Goal: Understand process/instructions: Learn how to perform a task or action

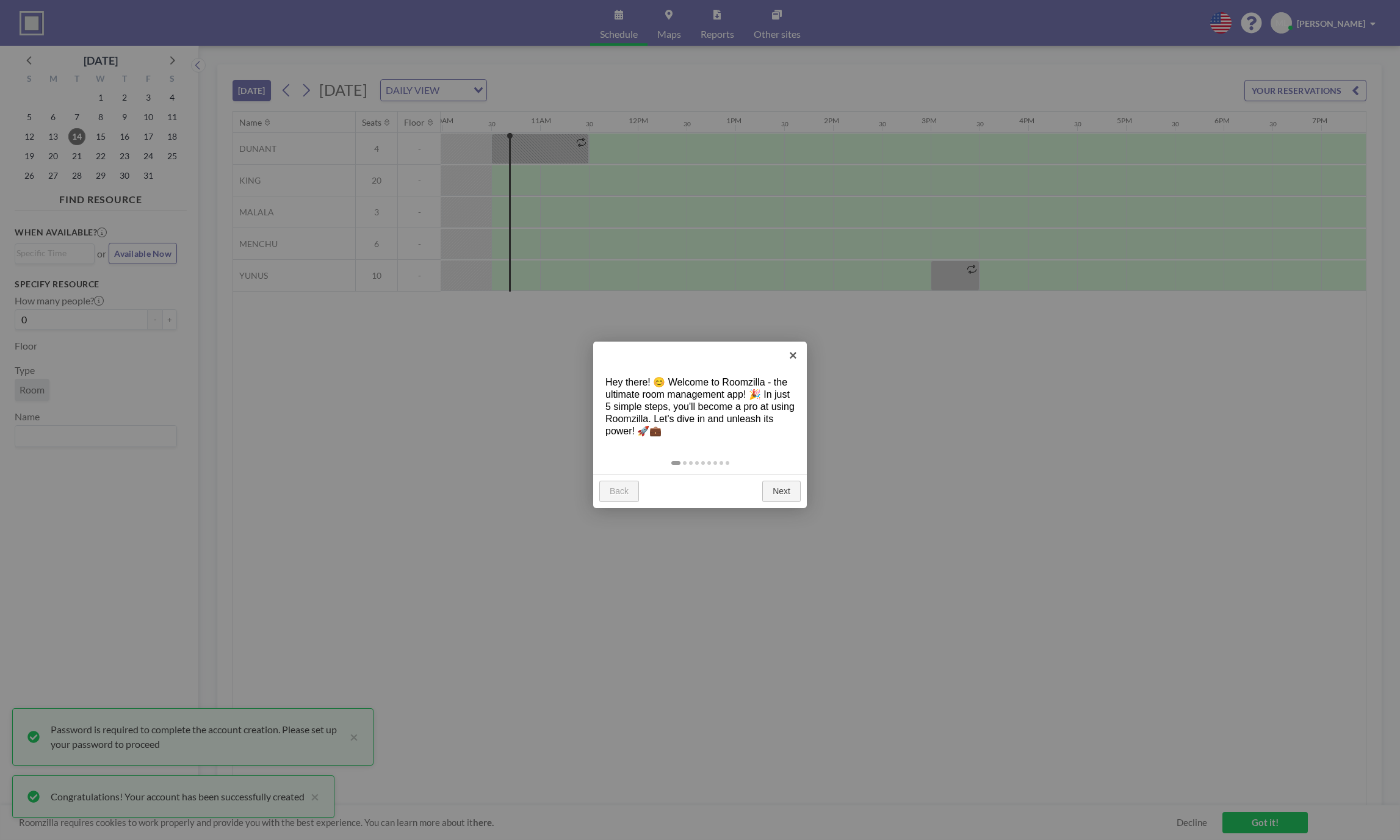
scroll to position [0, 976]
click at [794, 499] on link "Next" at bounding box center [781, 492] width 39 height 22
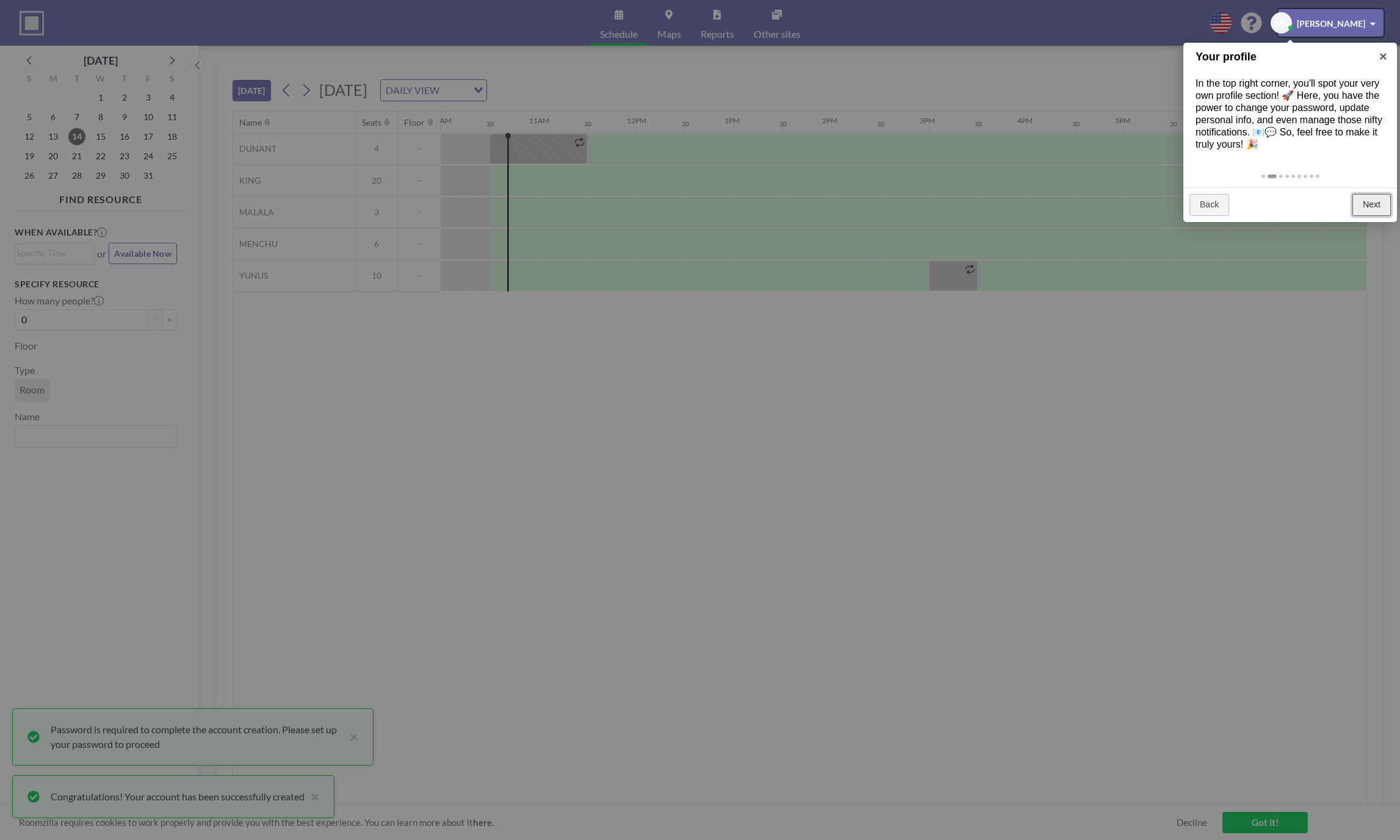
click at [1379, 203] on link "Next" at bounding box center [1372, 205] width 39 height 22
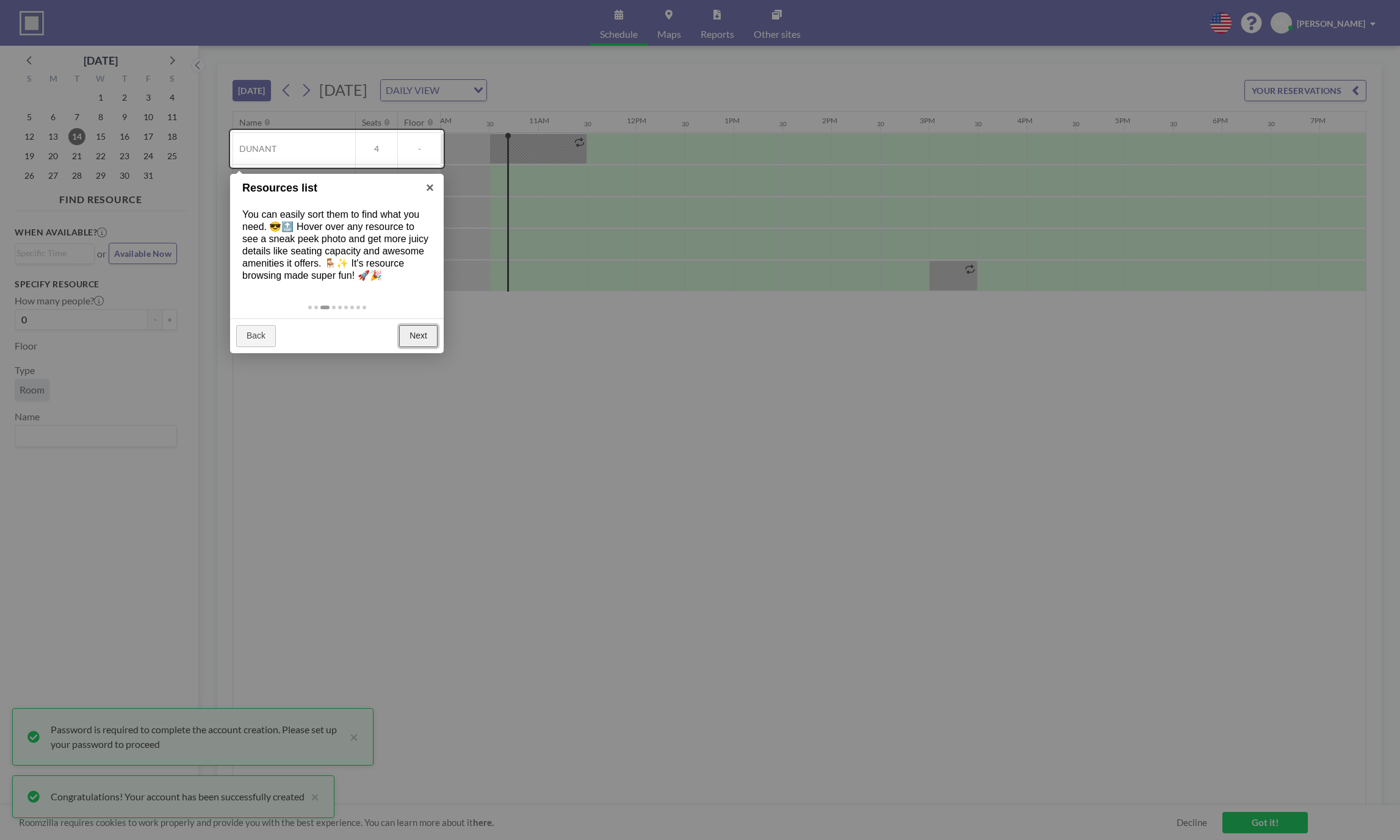
click at [424, 329] on link "Next" at bounding box center [418, 336] width 39 height 22
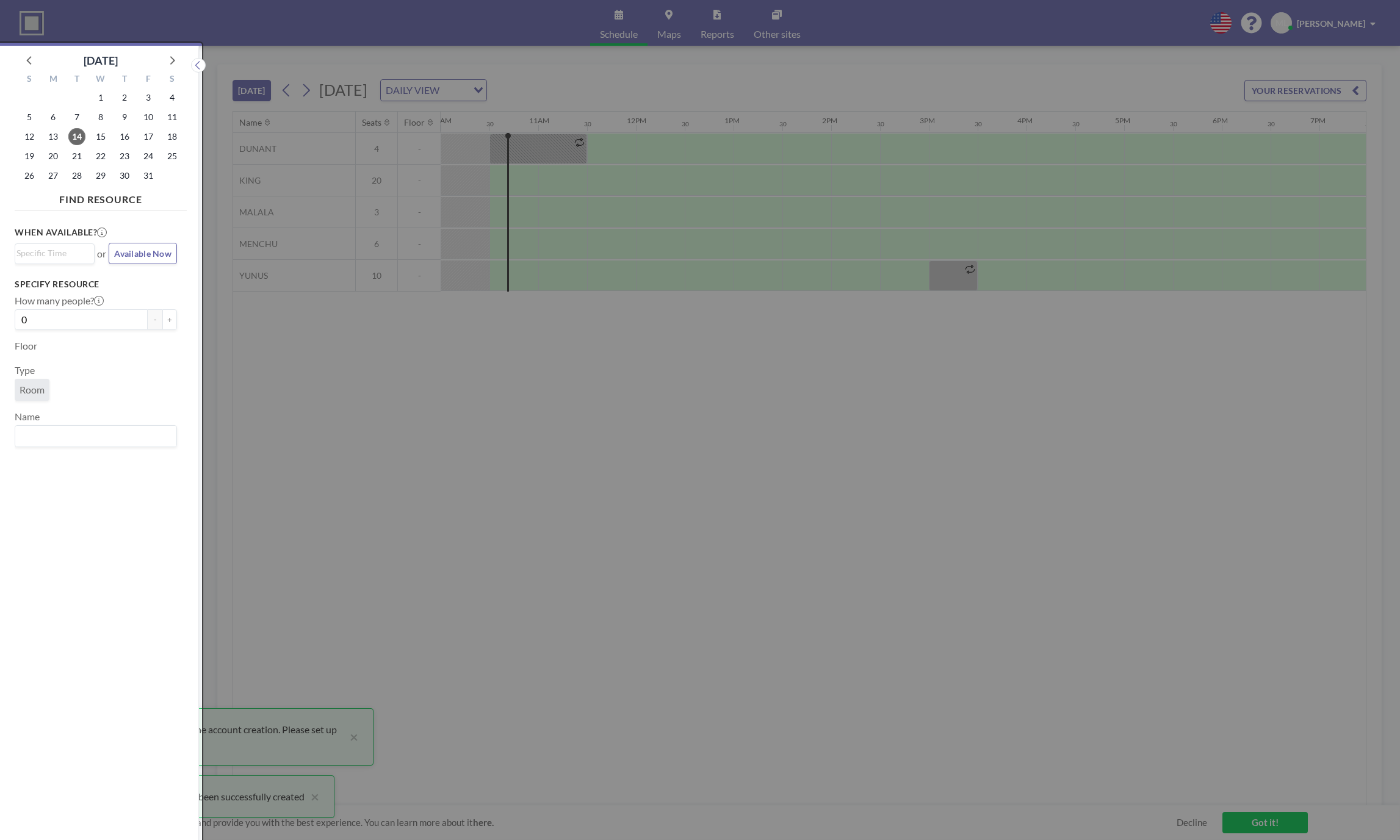
scroll to position [3, 0]
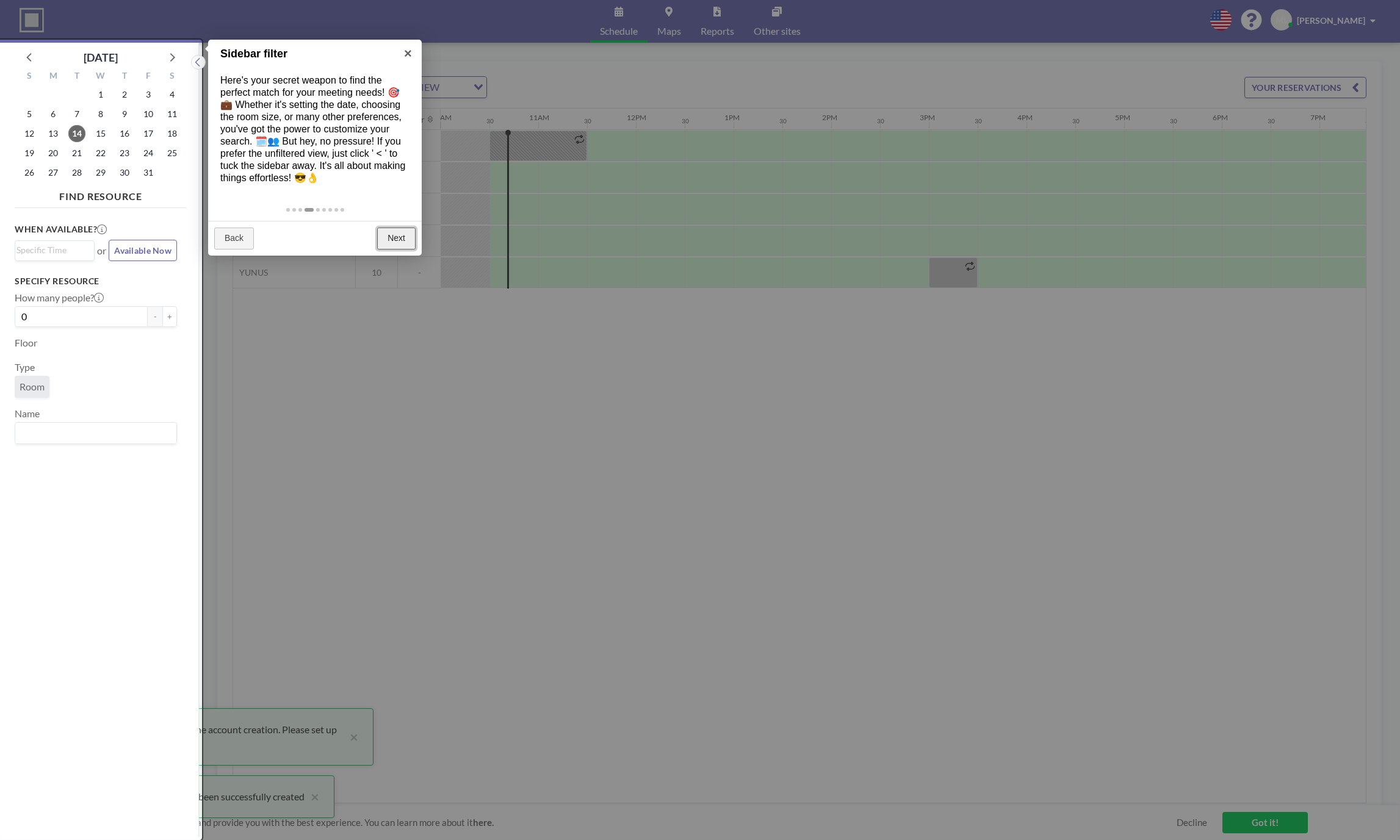
click at [398, 245] on link "Next" at bounding box center [396, 238] width 39 height 22
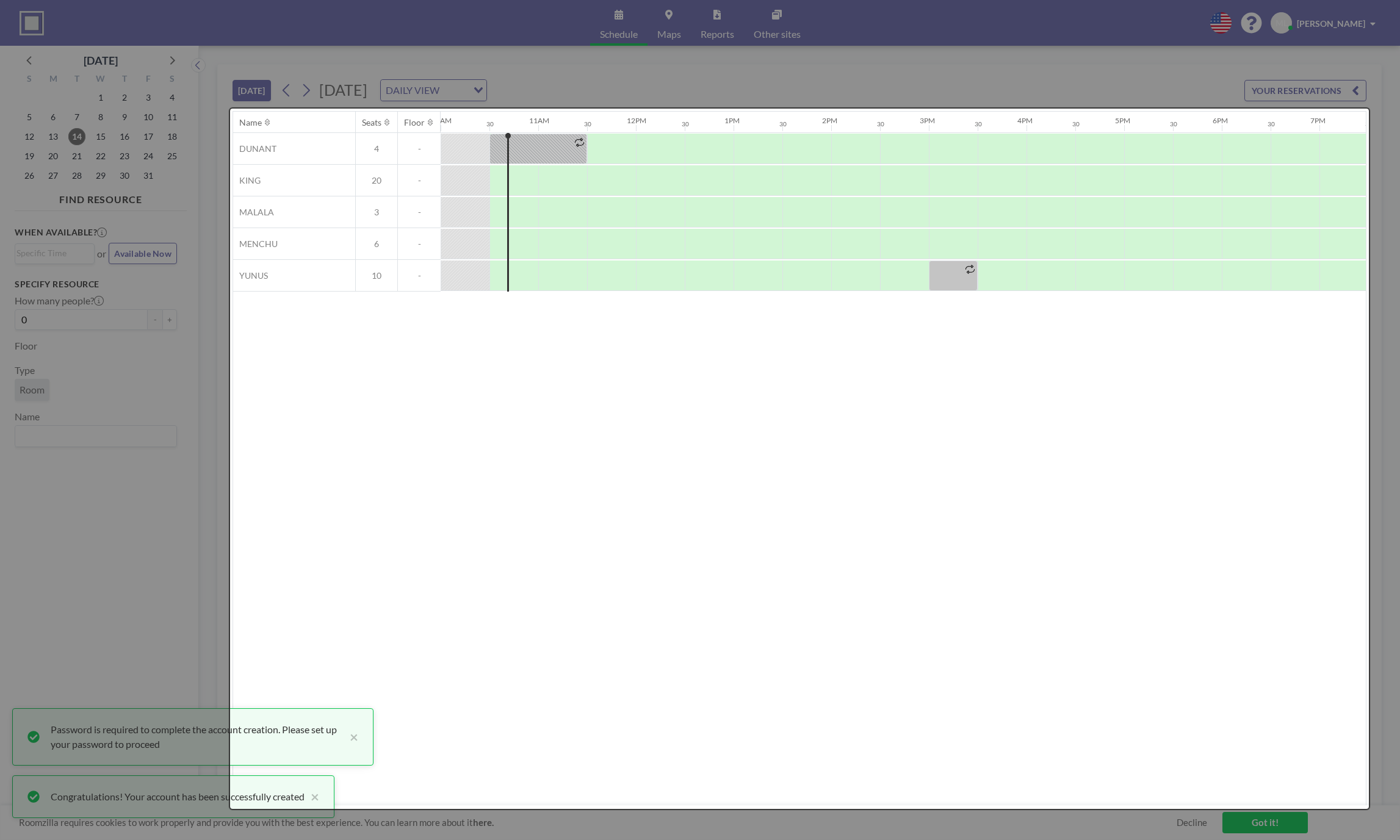
scroll to position [0, 0]
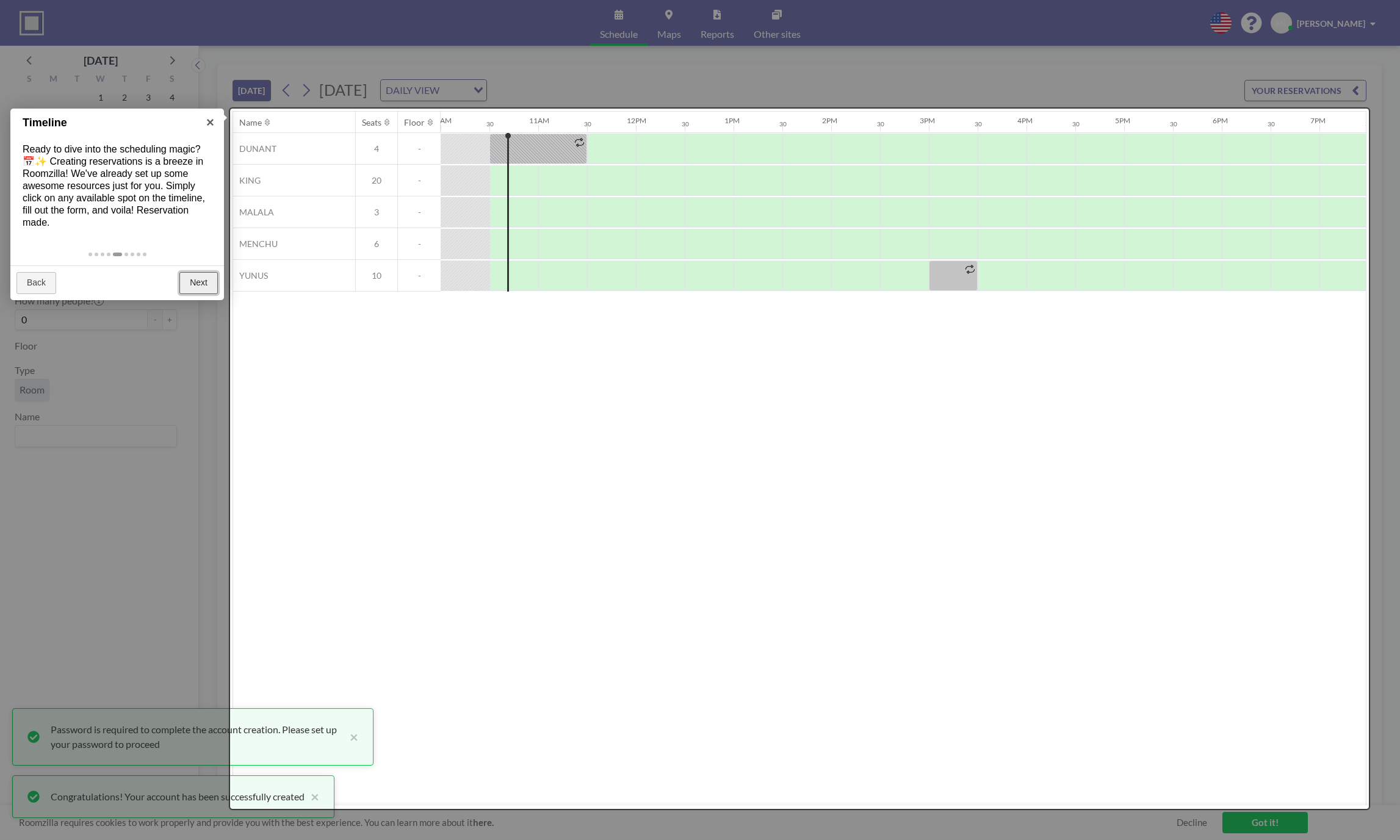
click at [210, 277] on link "Next" at bounding box center [199, 282] width 39 height 22
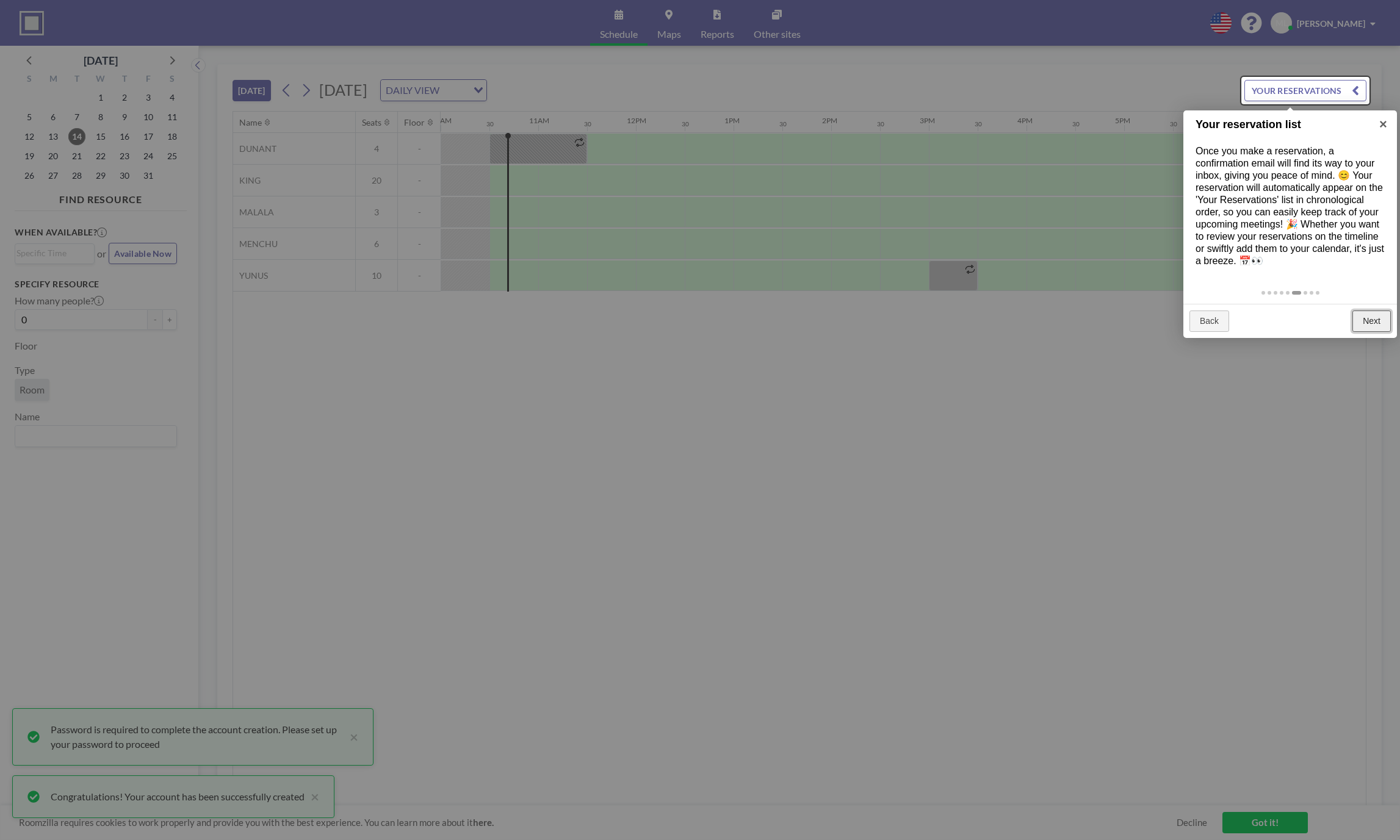
click at [1372, 324] on link "Next" at bounding box center [1372, 321] width 39 height 22
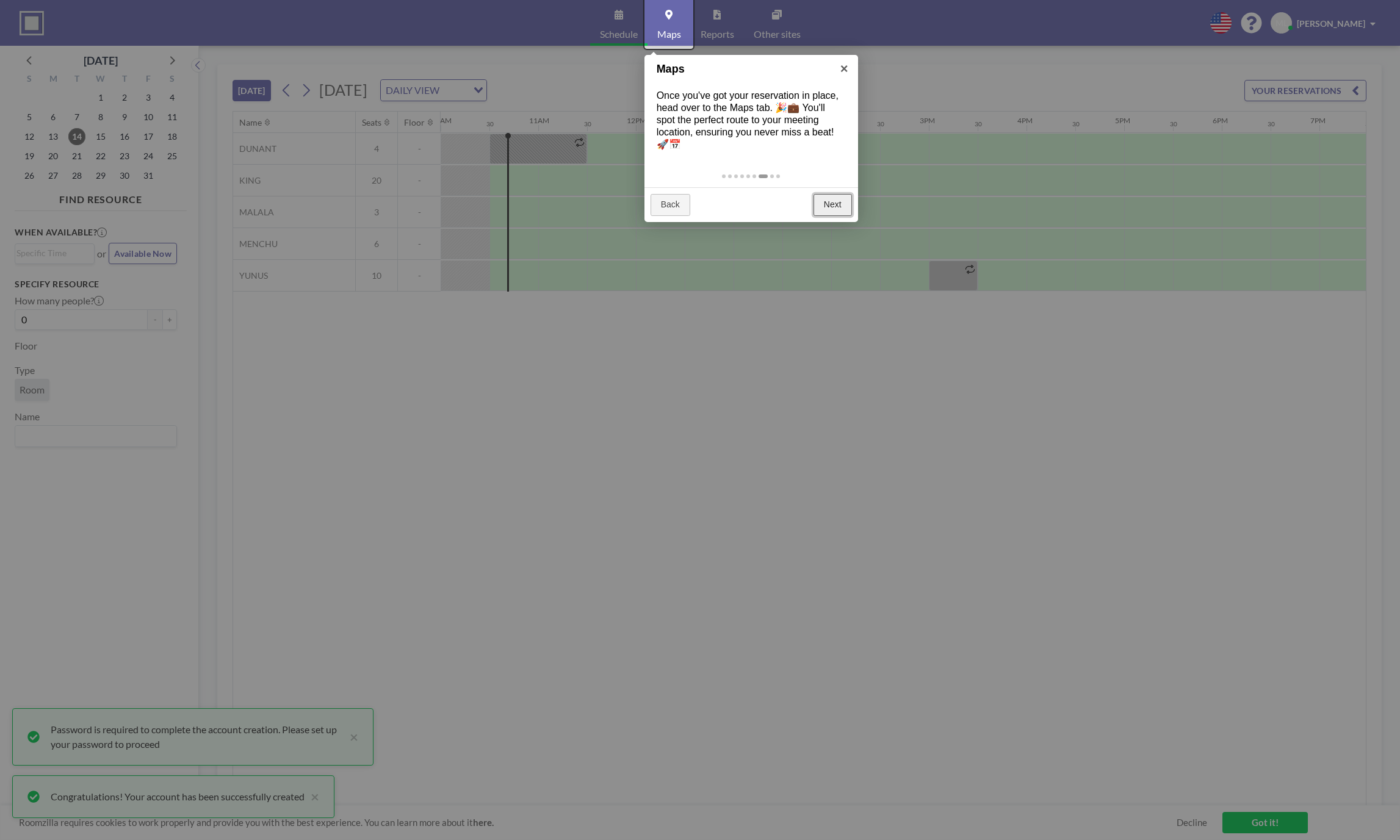
click at [835, 194] on link "Next" at bounding box center [833, 205] width 39 height 22
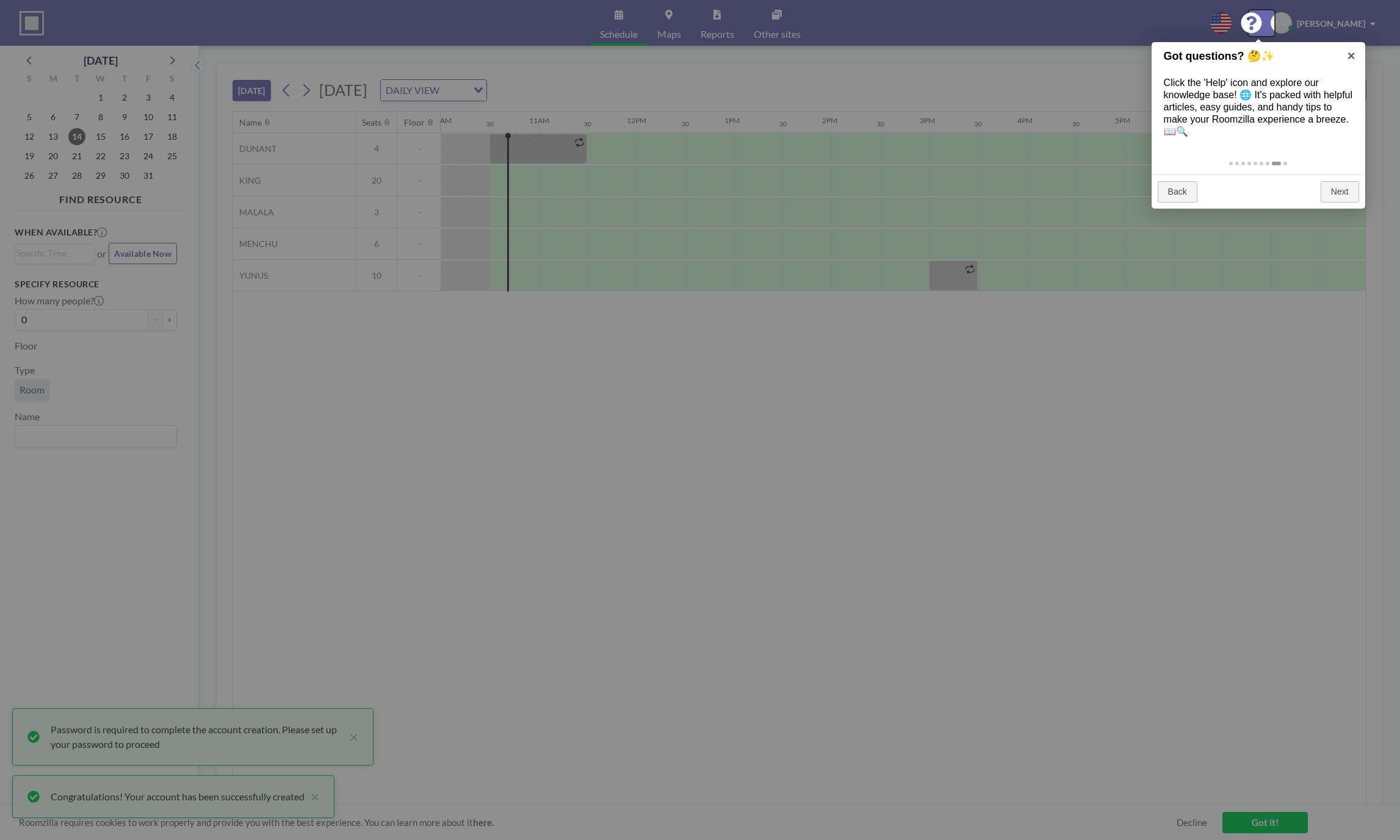
click at [1336, 179] on div "Back Next" at bounding box center [1258, 192] width 213 height 35
click at [1354, 60] on link "×" at bounding box center [1351, 55] width 27 height 27
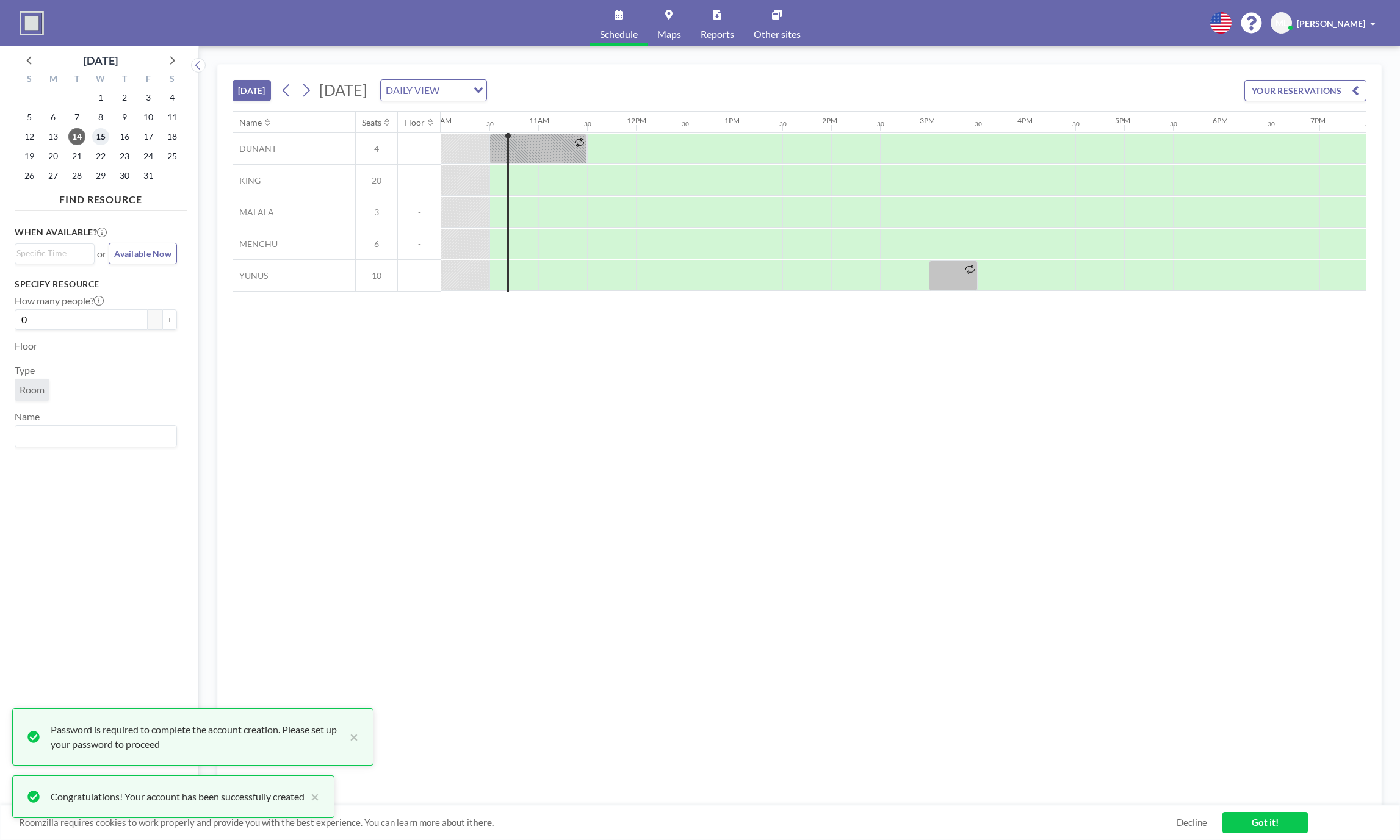
click at [105, 140] on span "15" at bounding box center [101, 137] width 17 height 17
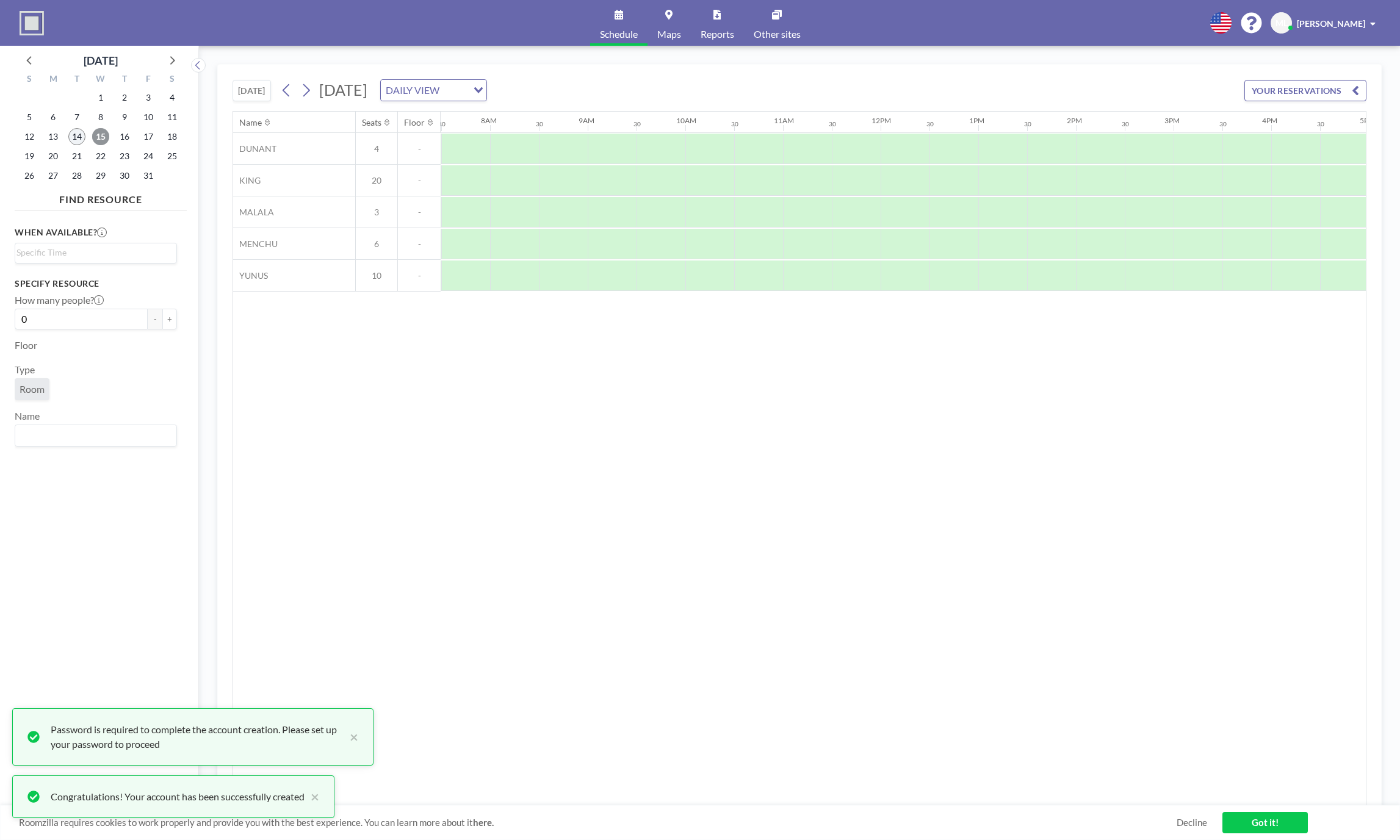
scroll to position [0, 733]
click at [77, 140] on span "14" at bounding box center [77, 137] width 17 height 17
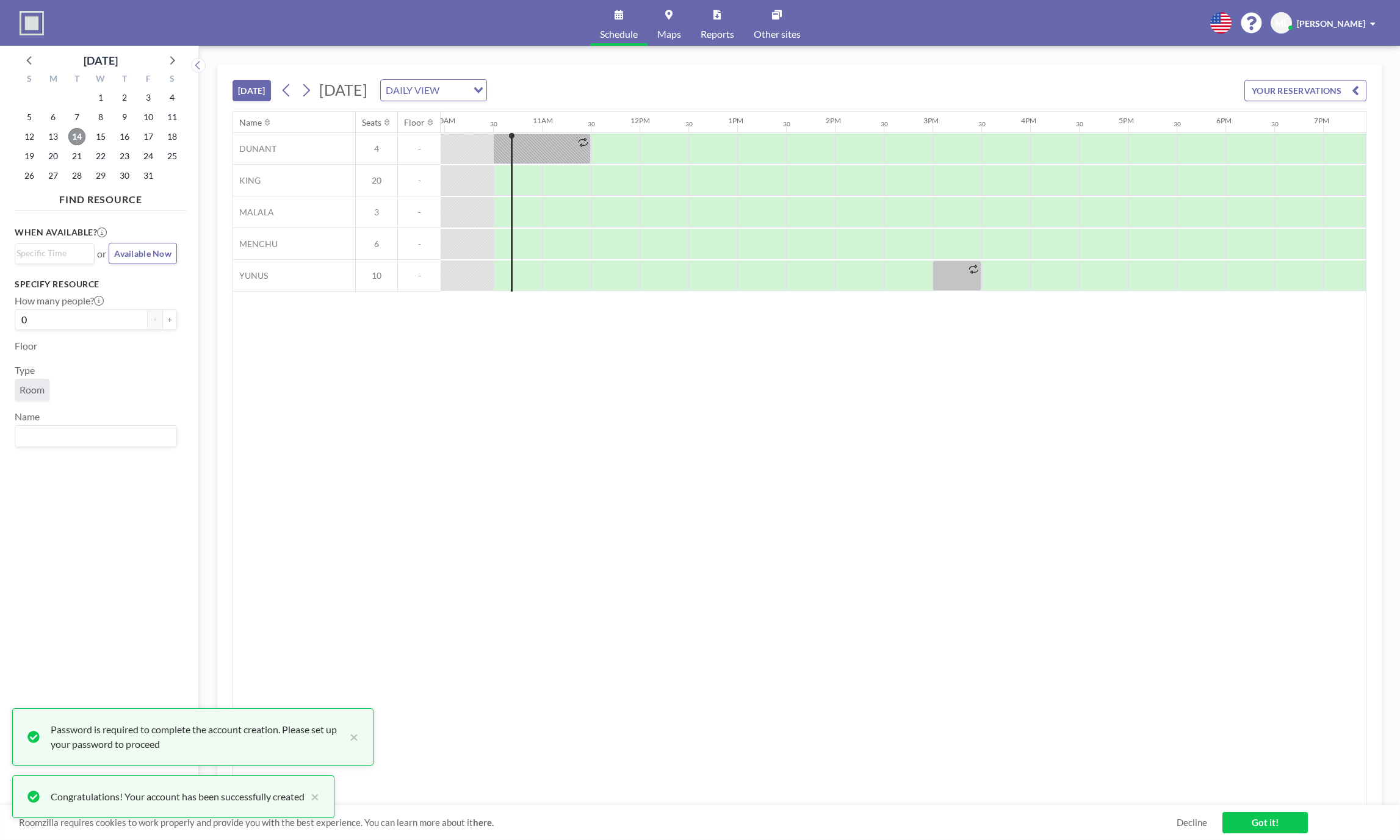
scroll to position [0, 976]
